Goal: Task Accomplishment & Management: Manage account settings

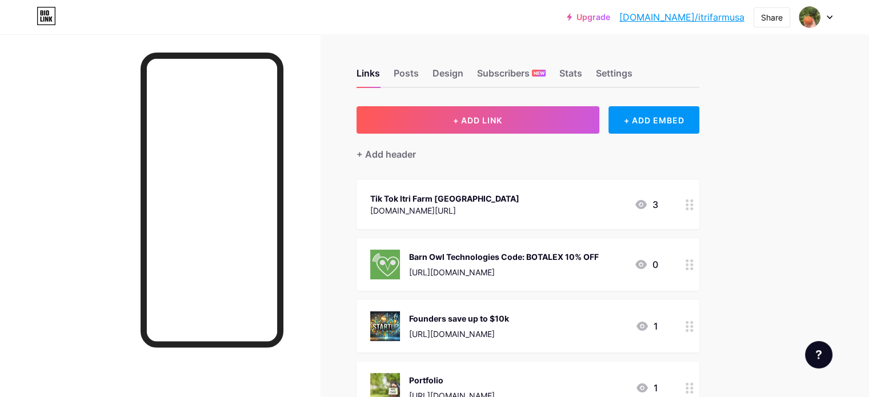
click at [629, 212] on div "Tik Tok Itri Farm [GEOGRAPHIC_DATA] [DOMAIN_NAME][URL] 3" at bounding box center [514, 204] width 288 height 26
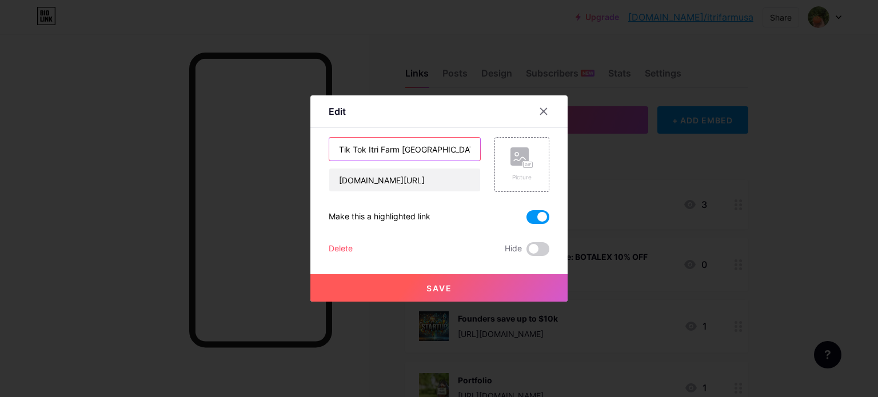
drag, startPoint x: 420, startPoint y: 150, endPoint x: 276, endPoint y: 147, distance: 144.0
click at [276, 147] on div "Edit Content YouTube Play YouTube video without leaving your page. ADD Vimeo Pl…" at bounding box center [439, 198] width 878 height 397
type input "[PERSON_NAME] USA"
click at [449, 283] on button "Save" at bounding box center [438, 287] width 257 height 27
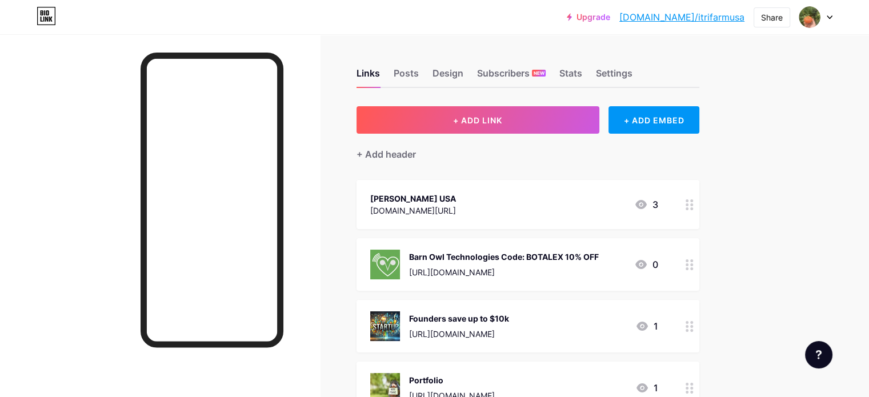
click at [545, 208] on div "[PERSON_NAME] USA [DOMAIN_NAME][URL] 3" at bounding box center [514, 204] width 288 height 26
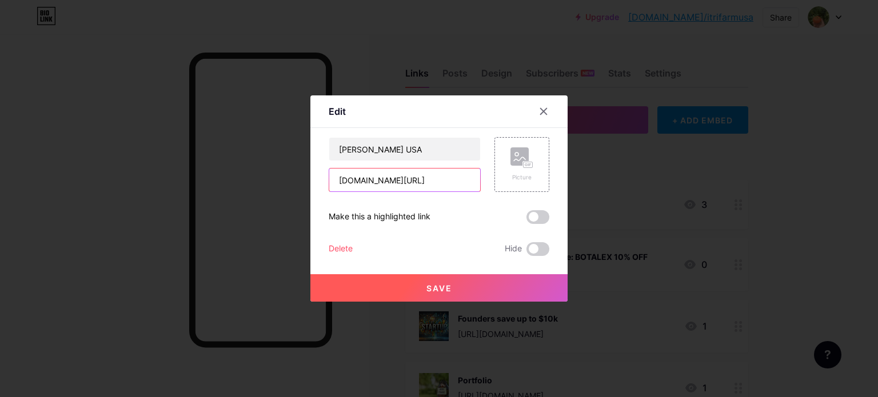
drag, startPoint x: 449, startPoint y: 182, endPoint x: 405, endPoint y: 182, distance: 44.6
click at [405, 182] on input "[DOMAIN_NAME][URL]" at bounding box center [404, 180] width 151 height 23
click at [543, 106] on div at bounding box center [543, 111] width 21 height 21
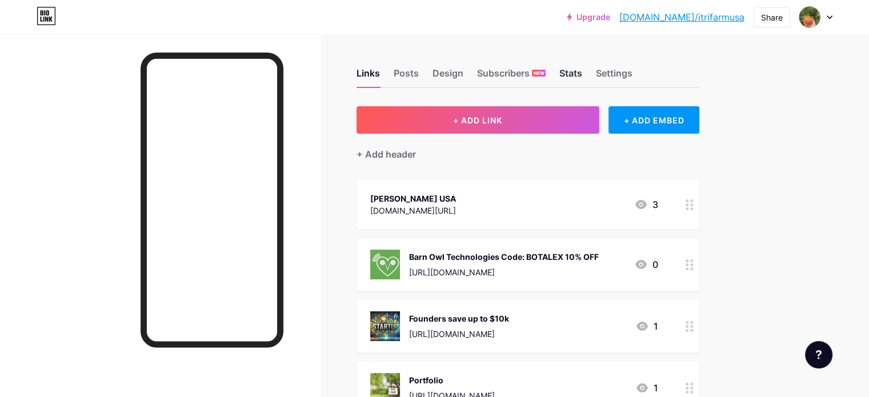
click at [582, 71] on div "Stats" at bounding box center [570, 76] width 23 height 21
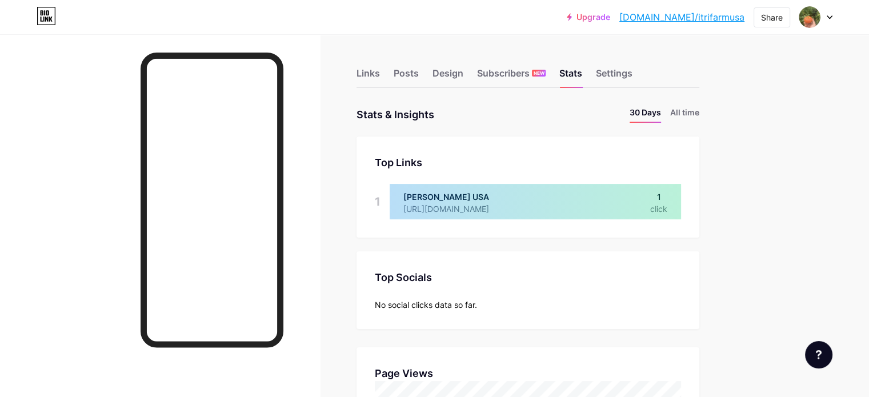
click at [832, 18] on icon at bounding box center [830, 17] width 6 height 4
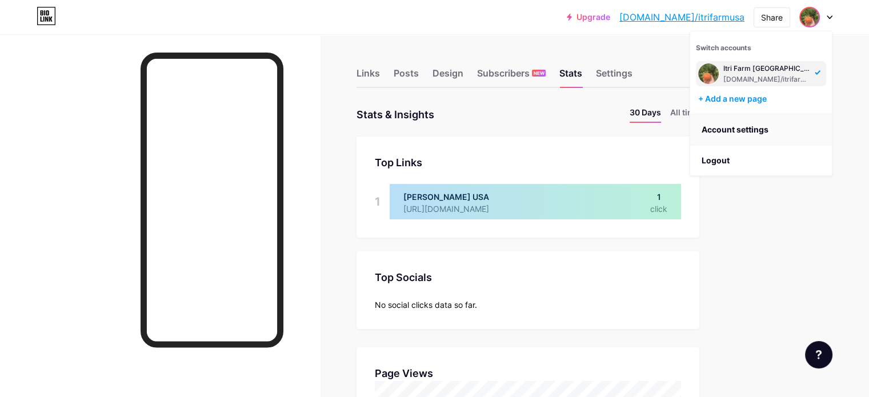
click at [750, 127] on link "Account settings" at bounding box center [761, 129] width 142 height 31
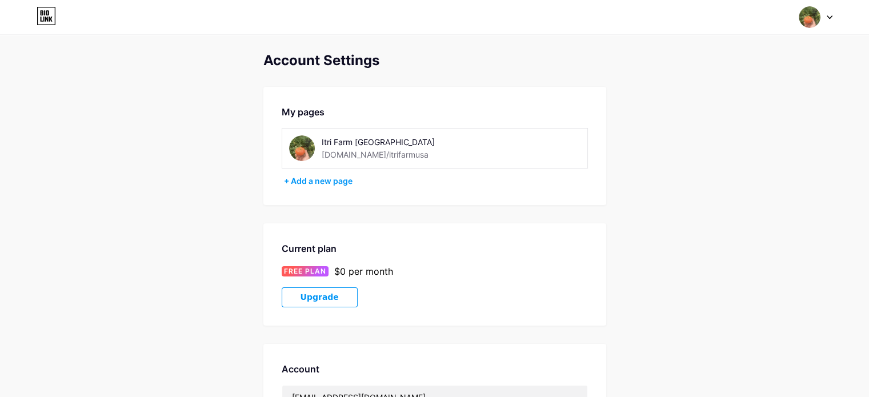
click at [356, 142] on div "Itri Farm [GEOGRAPHIC_DATA]" at bounding box center [403, 142] width 162 height 12
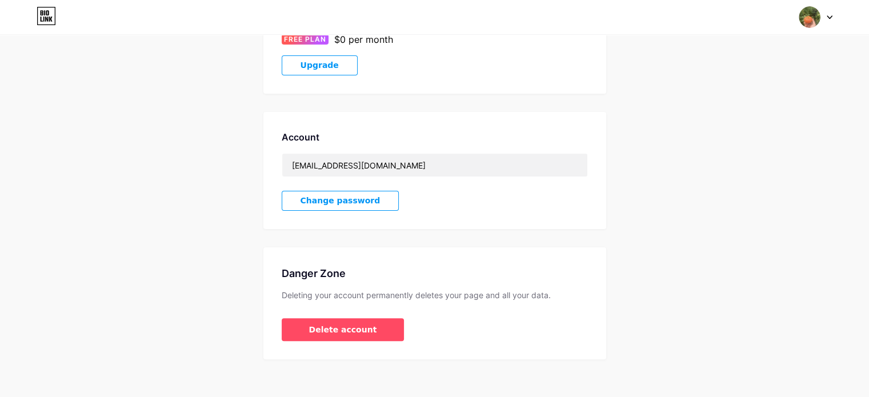
scroll to position [239, 0]
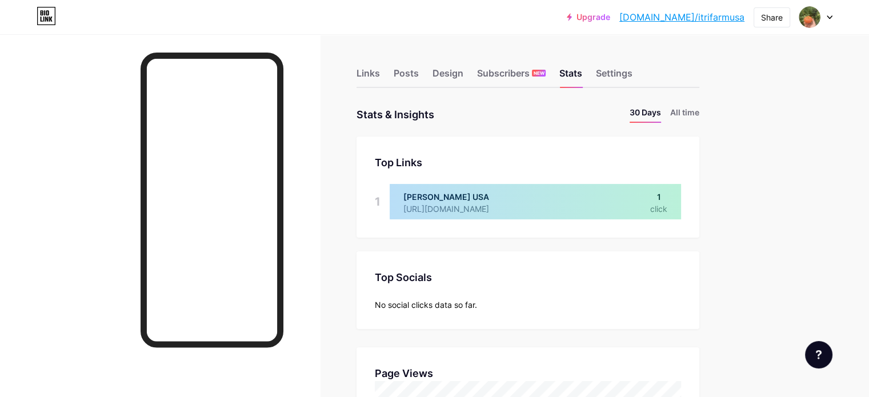
scroll to position [397, 869]
click at [380, 71] on div "Links" at bounding box center [368, 76] width 23 height 21
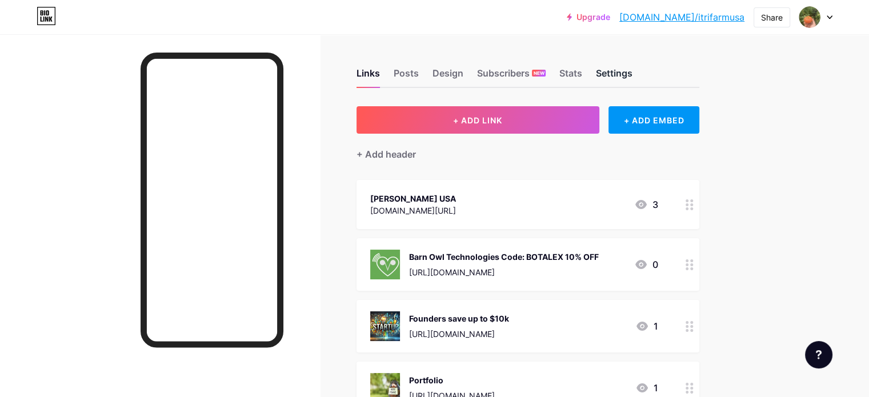
click at [633, 74] on div "Settings" at bounding box center [614, 76] width 37 height 21
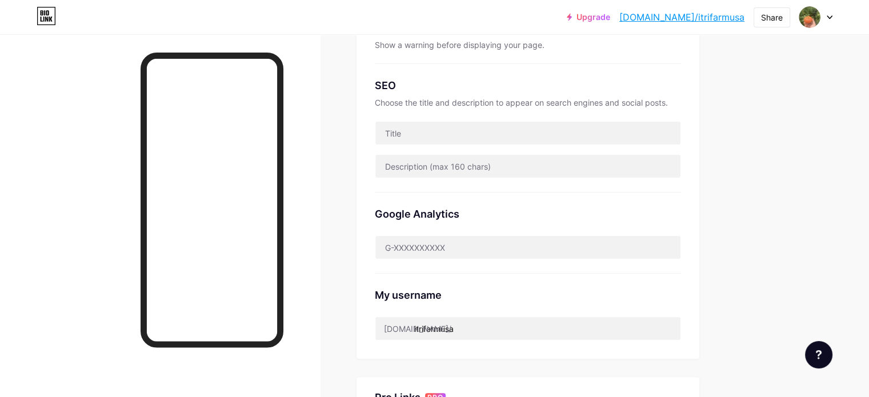
scroll to position [323, 0]
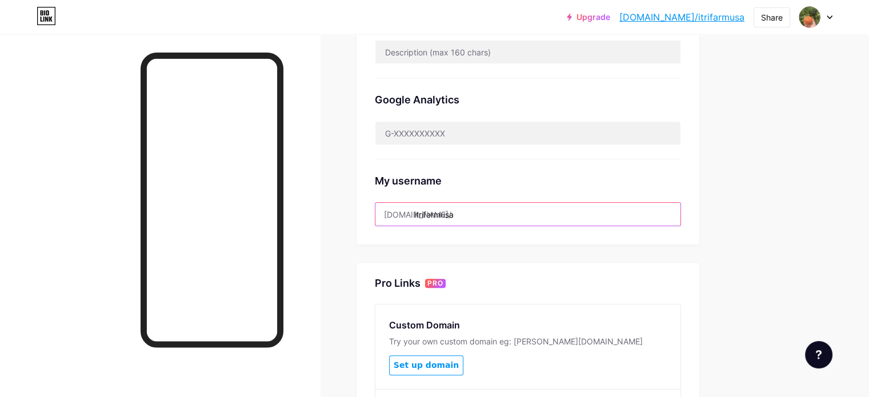
click at [537, 206] on input "itrifarmusa" at bounding box center [527, 214] width 305 height 23
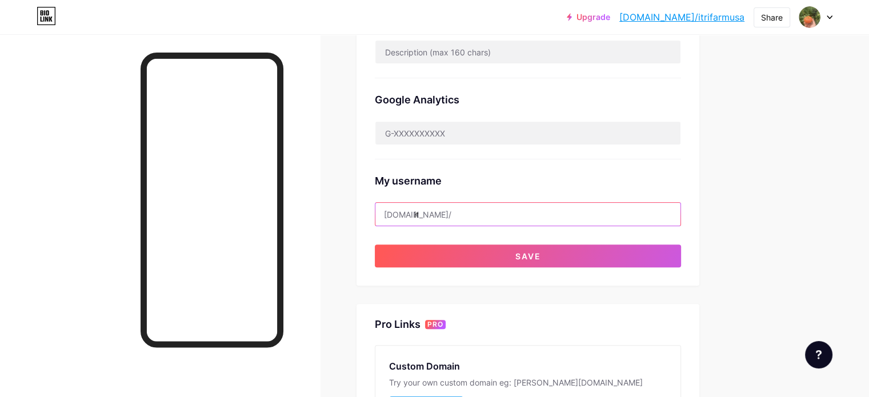
type input "i"
drag, startPoint x: 553, startPoint y: 217, endPoint x: 451, endPoint y: 209, distance: 101.5
click at [451, 209] on div "[DOMAIN_NAME]/ farmeralexusa" at bounding box center [528, 214] width 306 height 24
type input "farmeralexusa"
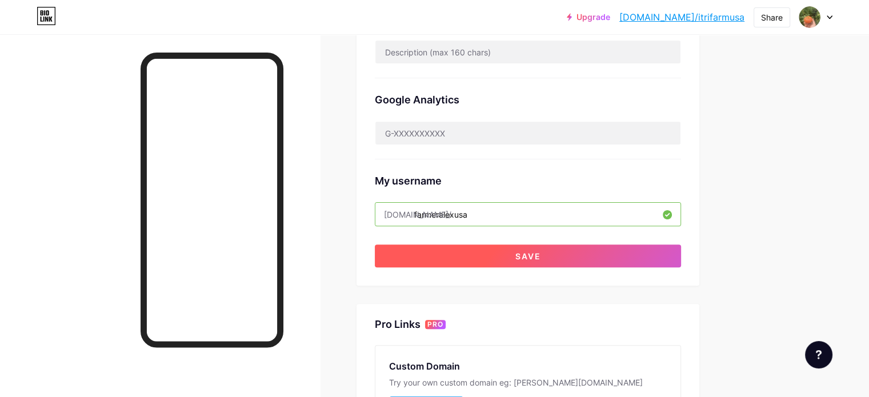
click at [541, 255] on span "Save" at bounding box center [528, 256] width 26 height 10
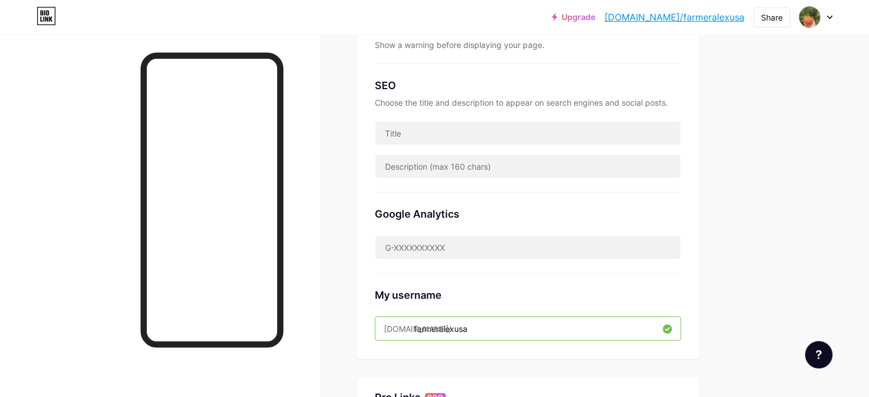
scroll to position [0, 0]
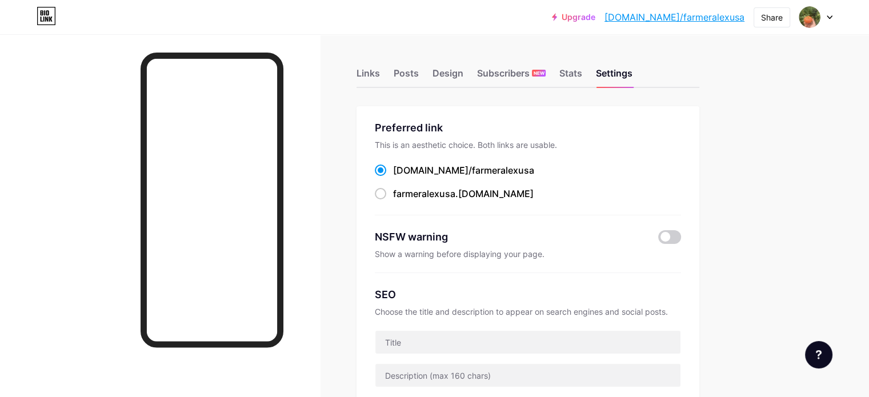
click at [678, 19] on link "[DOMAIN_NAME]/farmeralexusa" at bounding box center [675, 17] width 140 height 14
click at [463, 75] on div "Design" at bounding box center [448, 76] width 31 height 21
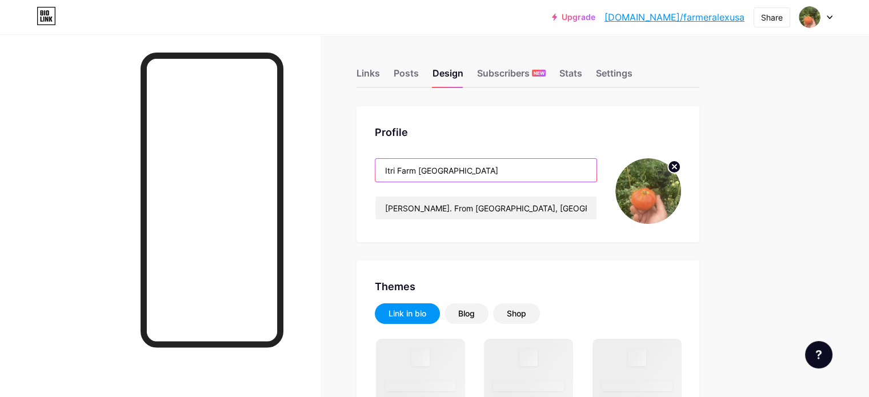
drag, startPoint x: 546, startPoint y: 178, endPoint x: 355, endPoint y: 167, distance: 191.7
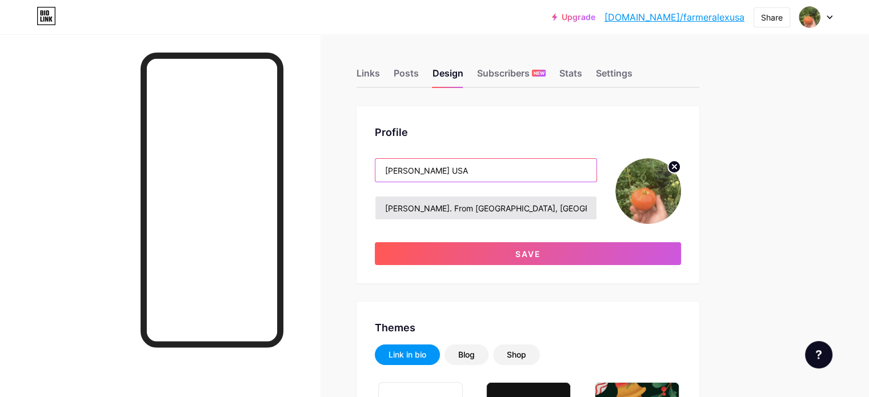
type input "[PERSON_NAME] USA"
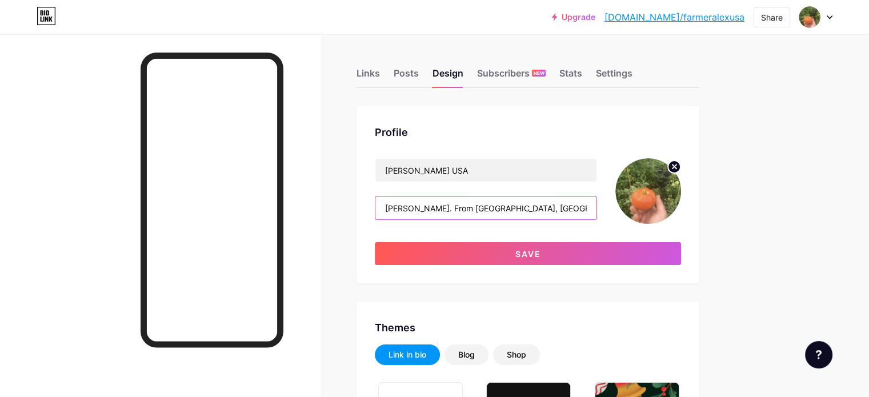
drag, startPoint x: 592, startPoint y: 205, endPoint x: 370, endPoint y: 202, distance: 221.8
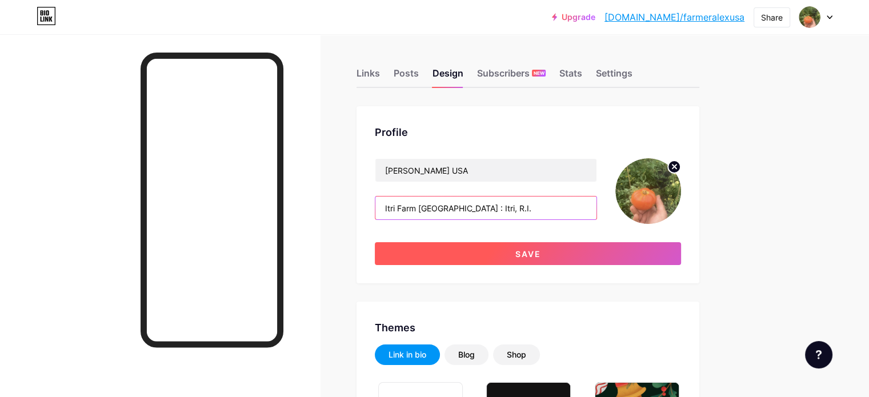
type input "Itri Farm [GEOGRAPHIC_DATA] : Itri, R.I."
click at [590, 249] on button "Save" at bounding box center [528, 253] width 306 height 23
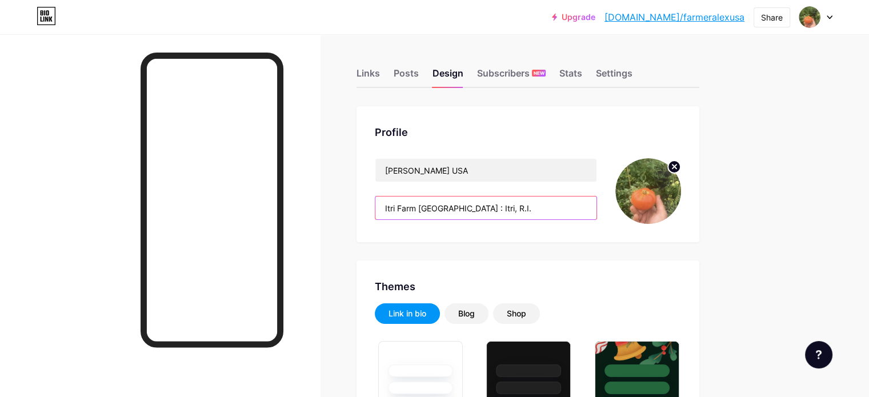
click at [432, 205] on input "Itri Farm [GEOGRAPHIC_DATA] : Itri, R.I." at bounding box center [485, 208] width 221 height 23
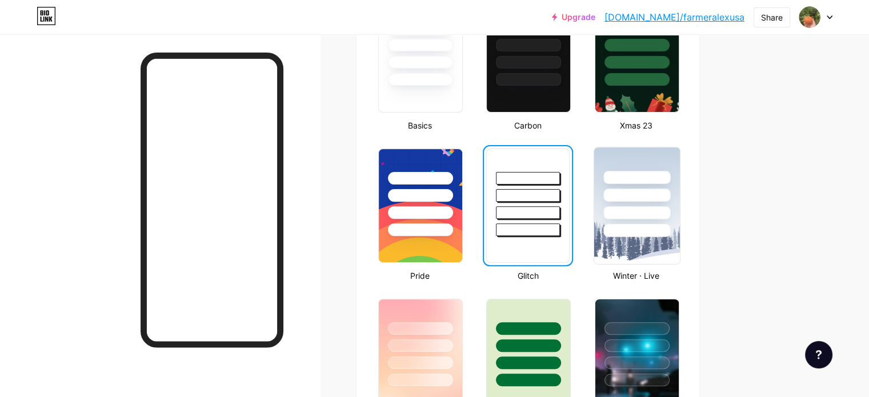
scroll to position [286, 0]
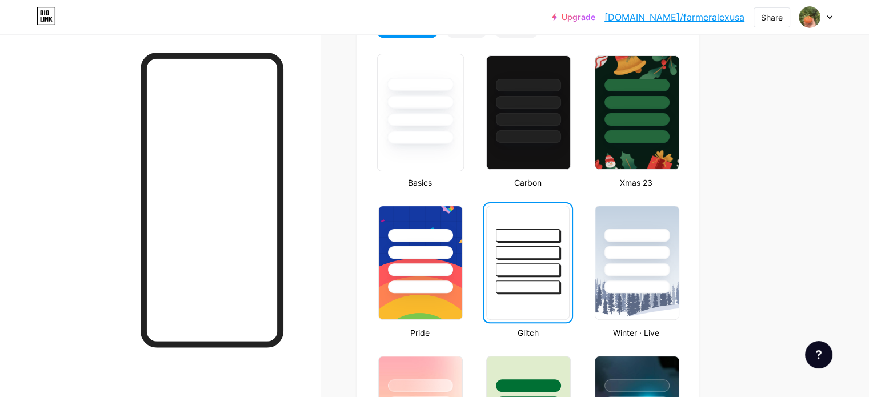
click at [454, 119] on div at bounding box center [420, 119] width 67 height 13
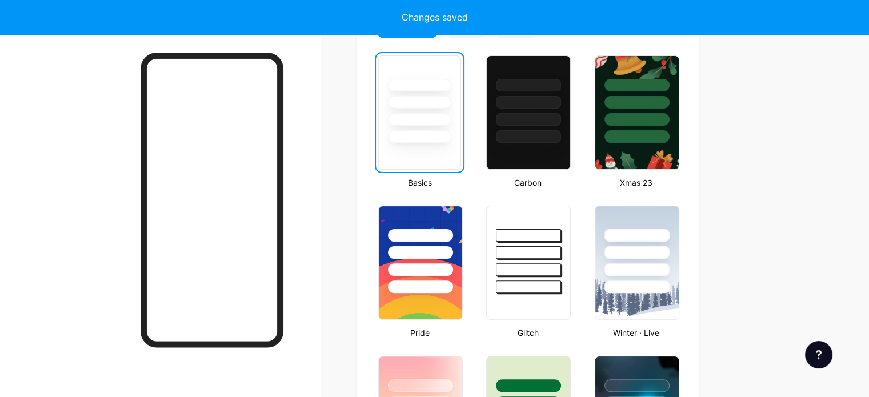
click at [451, 119] on div at bounding box center [419, 119] width 63 height 13
click at [562, 257] on div at bounding box center [528, 252] width 67 height 13
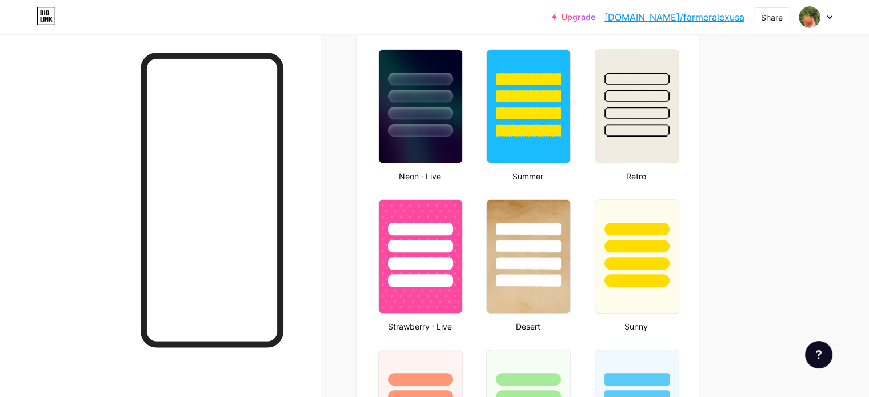
scroll to position [629, 0]
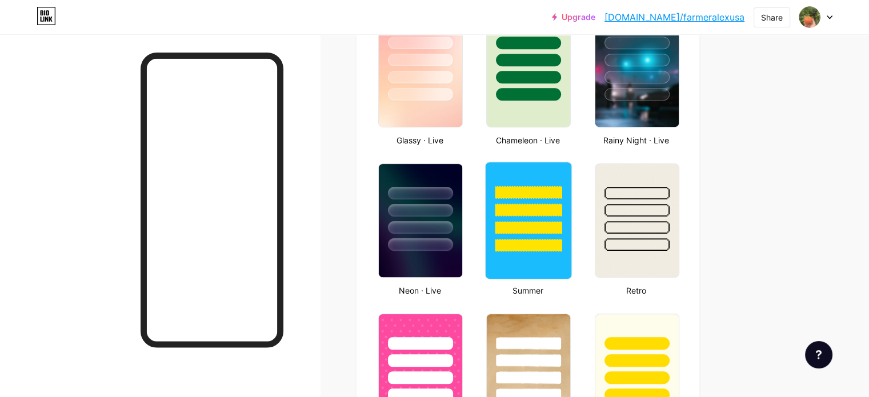
click at [562, 222] on div at bounding box center [528, 227] width 67 height 13
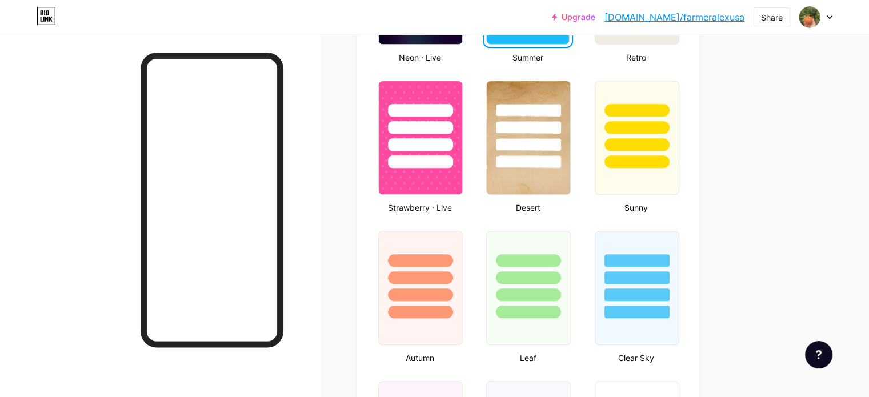
scroll to position [972, 0]
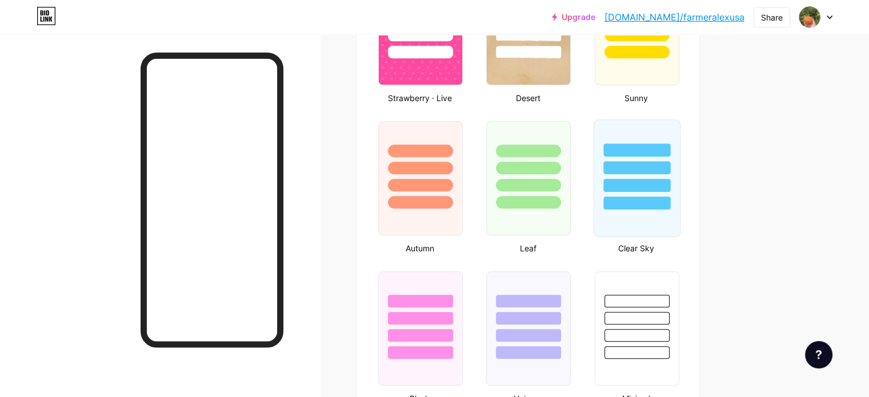
click at [679, 190] on div at bounding box center [637, 165] width 86 height 90
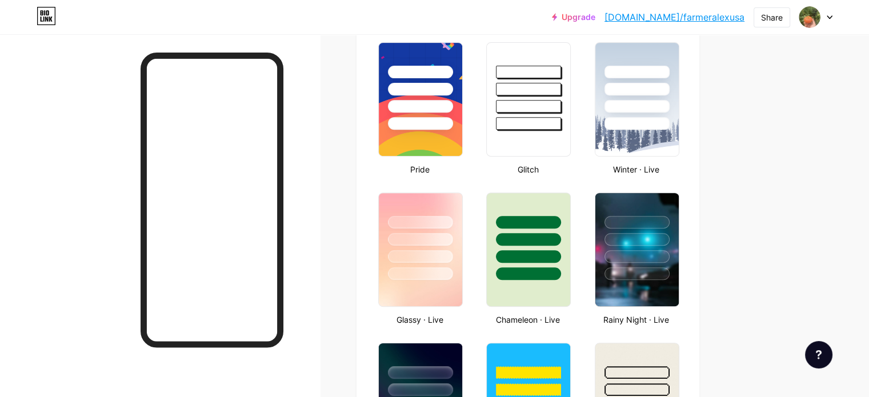
scroll to position [400, 0]
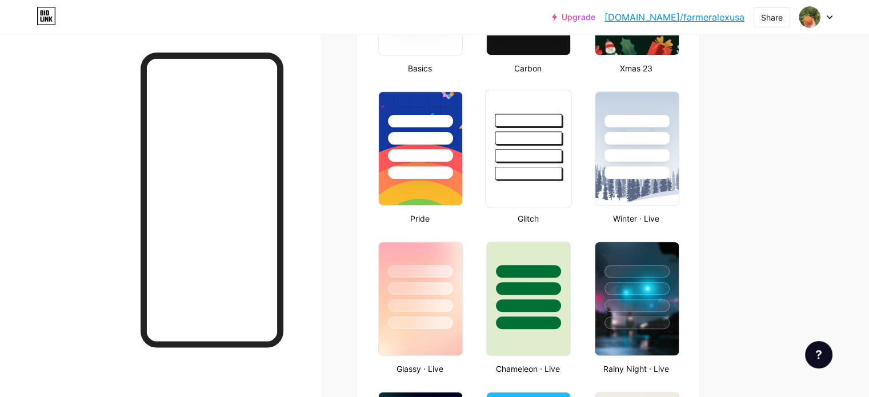
click at [562, 174] on div at bounding box center [528, 173] width 67 height 13
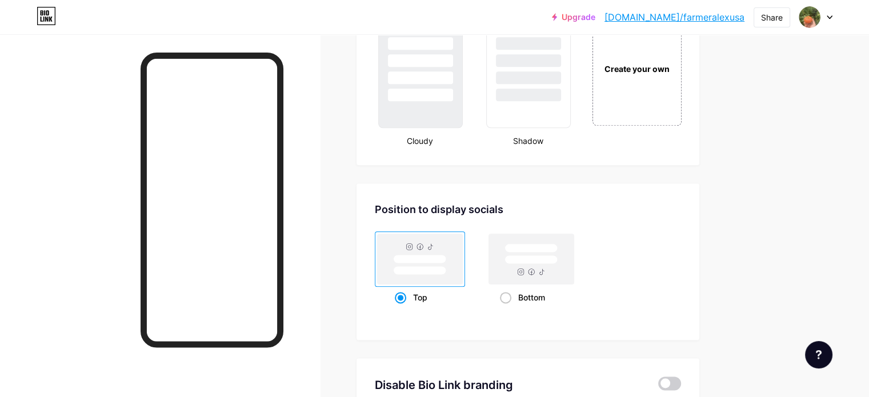
scroll to position [1429, 0]
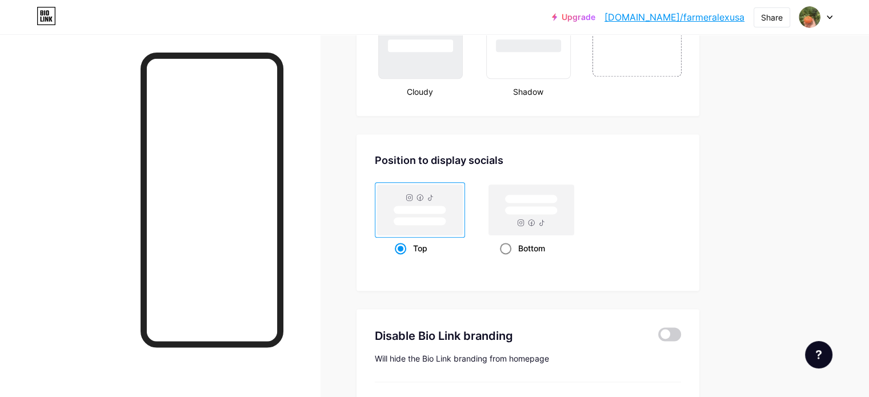
click at [511, 247] on span at bounding box center [505, 248] width 11 height 11
click at [507, 259] on input "Bottom" at bounding box center [503, 262] width 7 height 7
radio input "true"
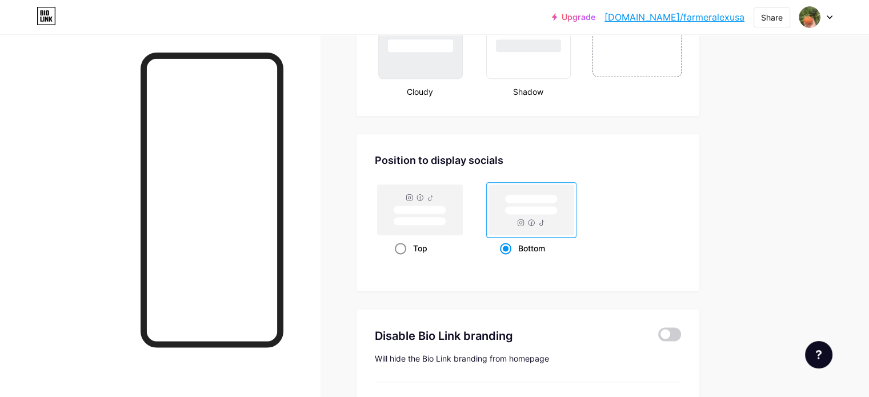
click at [442, 246] on div "Top" at bounding box center [420, 248] width 90 height 21
click at [402, 259] on input "Top" at bounding box center [398, 262] width 7 height 7
radio input "true"
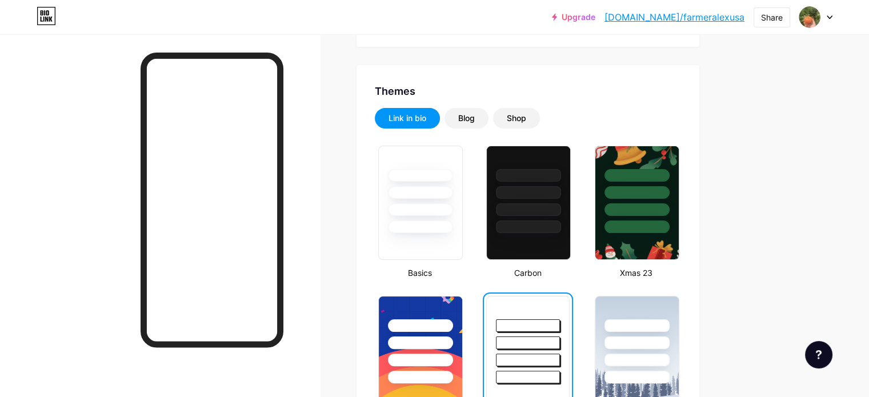
scroll to position [0, 0]
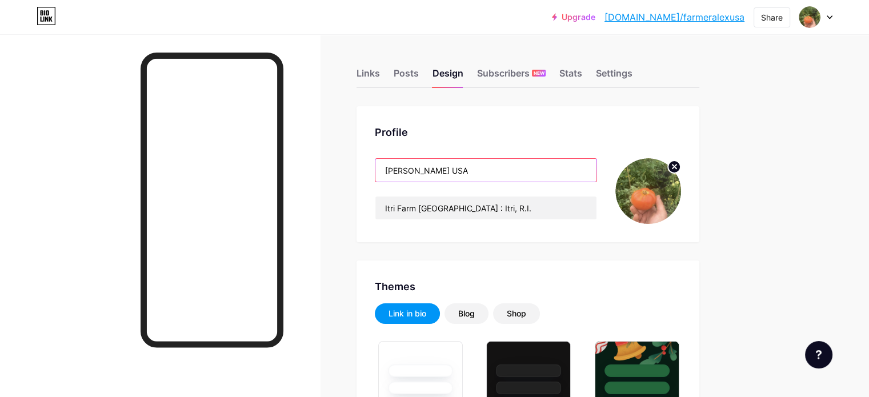
click at [434, 167] on input "[PERSON_NAME] USA" at bounding box center [485, 170] width 221 height 23
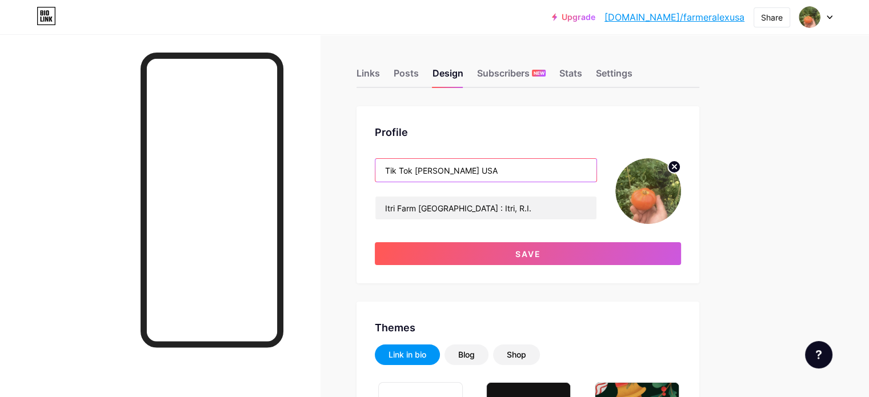
type input "Tik Tok [PERSON_NAME] USA"
click at [411, 278] on div "Profile Tik [PERSON_NAME] USA Itri Farm [GEOGRAPHIC_DATA] : [PERSON_NAME], R.I.…" at bounding box center [528, 194] width 343 height 177
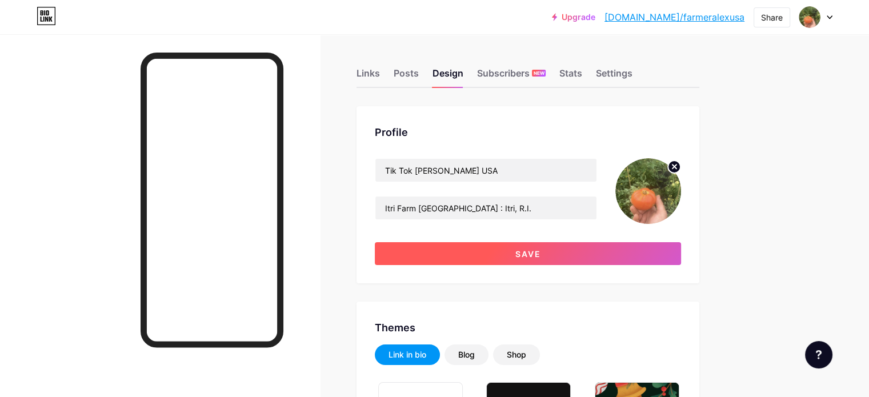
click at [590, 258] on button "Save" at bounding box center [528, 253] width 306 height 23
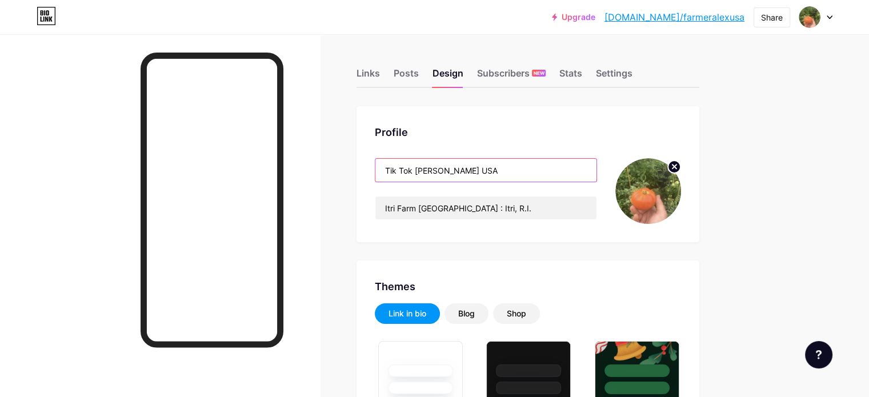
click at [469, 172] on input "Tik Tok [PERSON_NAME] USA" at bounding box center [485, 170] width 221 height 23
drag, startPoint x: 463, startPoint y: 171, endPoint x: 390, endPoint y: 171, distance: 73.7
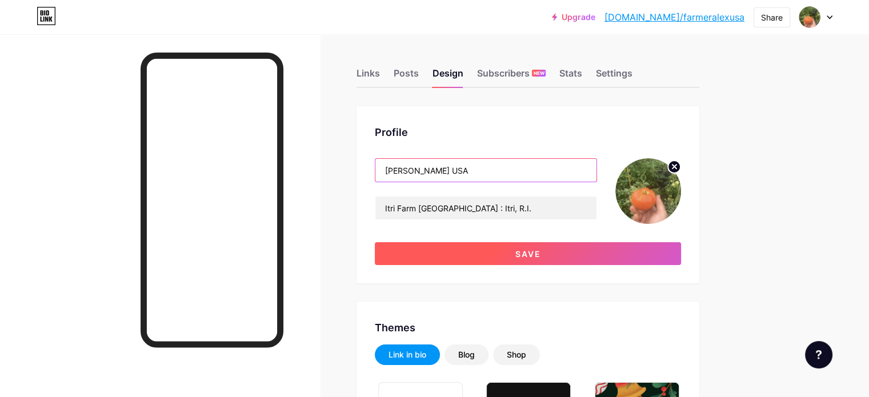
type input "[PERSON_NAME] USA"
click at [541, 253] on span "Save" at bounding box center [528, 254] width 26 height 10
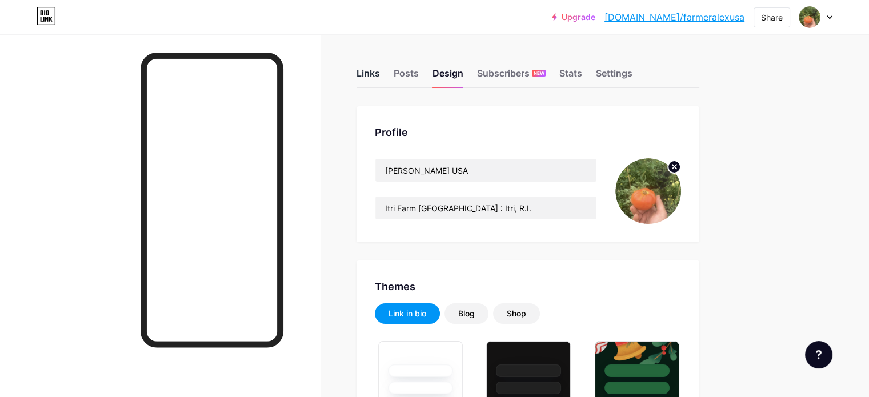
click at [380, 73] on div "Links" at bounding box center [368, 76] width 23 height 21
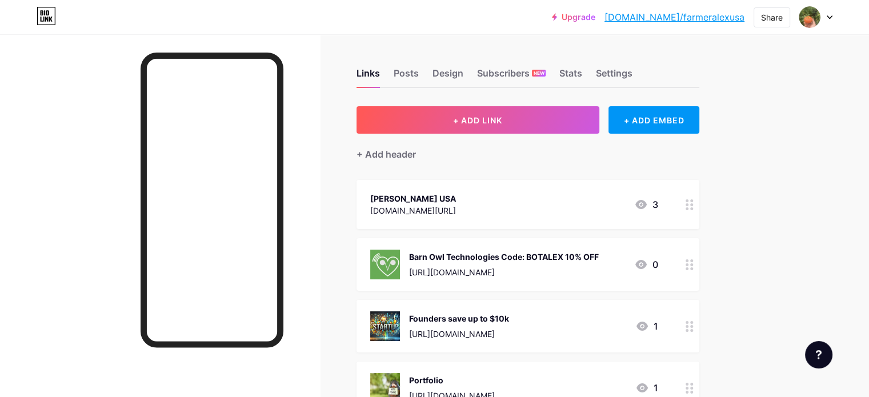
click at [615, 203] on div "[PERSON_NAME] USA [DOMAIN_NAME][URL] 3" at bounding box center [514, 204] width 288 height 26
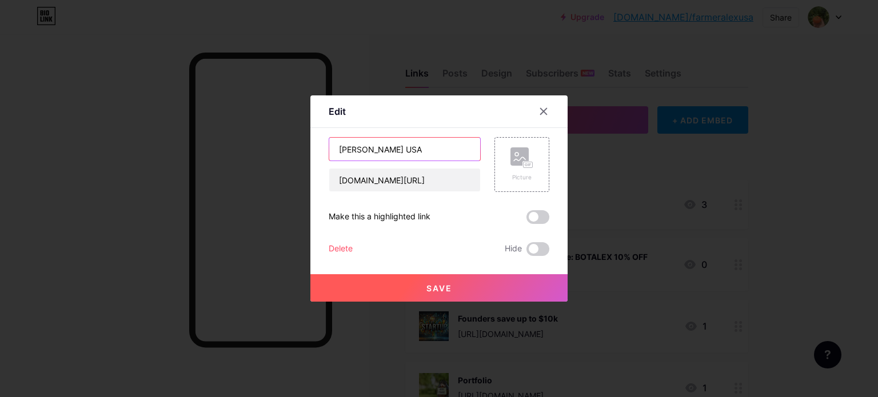
click at [336, 149] on input "[PERSON_NAME] USA" at bounding box center [404, 149] width 151 height 23
type input "Tik Tok [PERSON_NAME] USA"
click at [461, 286] on button "Save" at bounding box center [438, 287] width 257 height 27
